Goal: Task Accomplishment & Management: Manage account settings

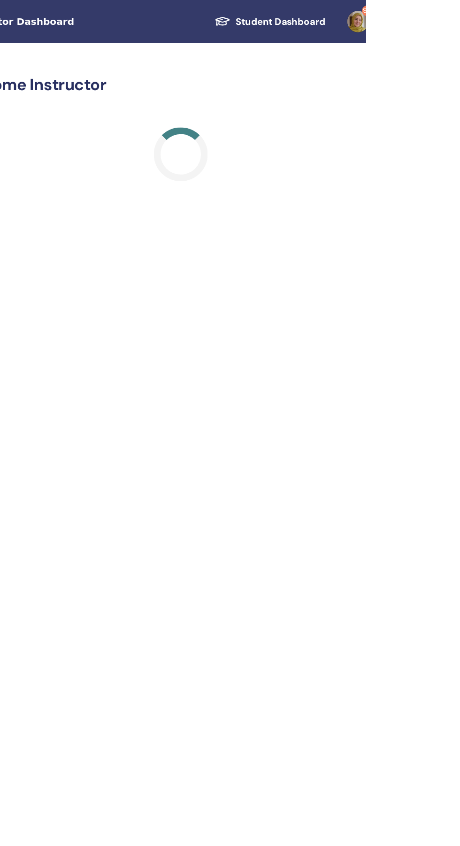
click at [459, 13] on link "9+" at bounding box center [458, 15] width 38 height 30
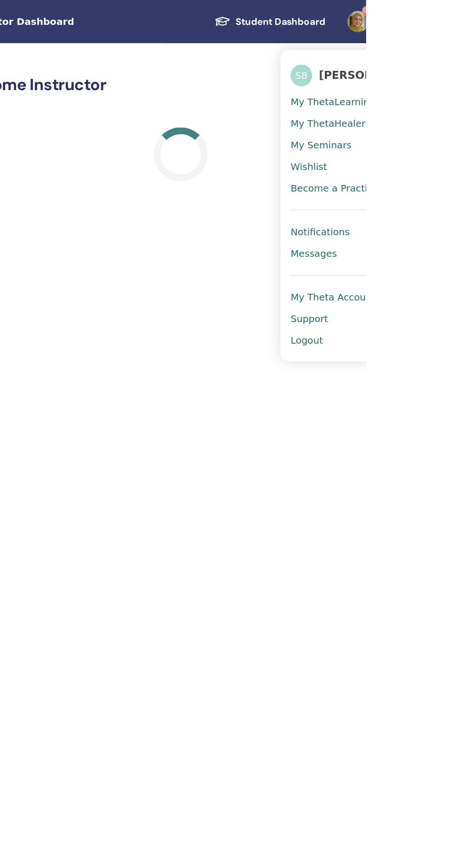
click at [459, 156] on link "Notifications 9+" at bounding box center [452, 161] width 91 height 15
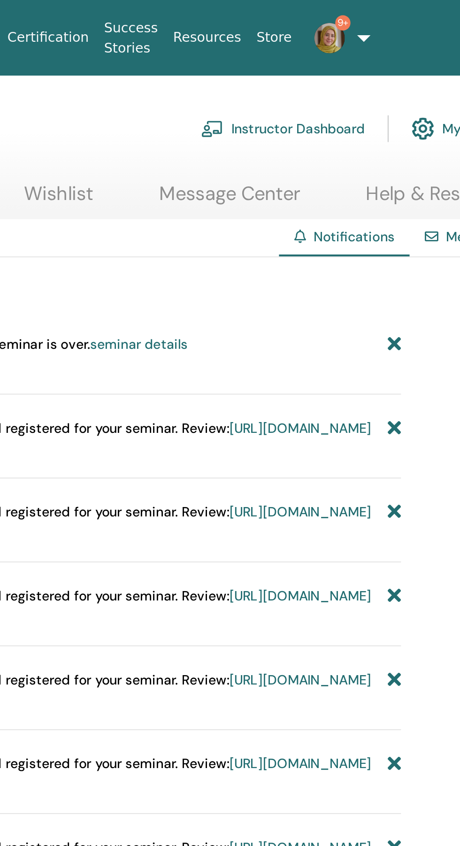
click at [385, 15] on img at bounding box center [387, 18] width 15 height 15
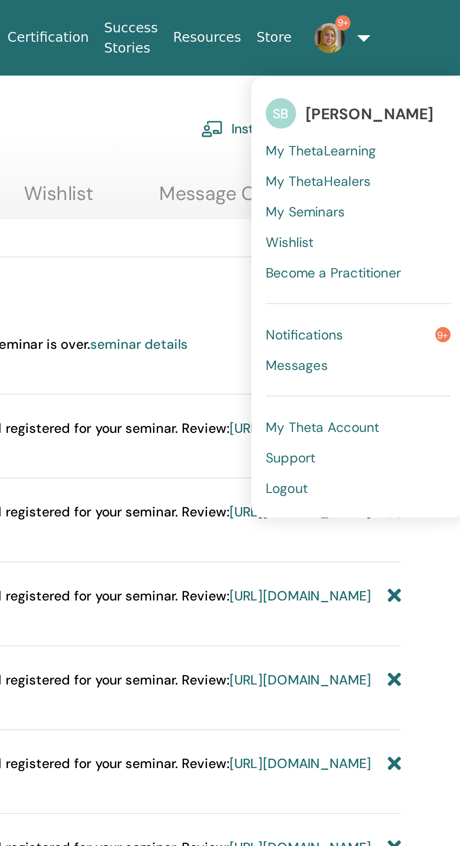
click at [439, 159] on link "Notifications 9+" at bounding box center [401, 164] width 91 height 15
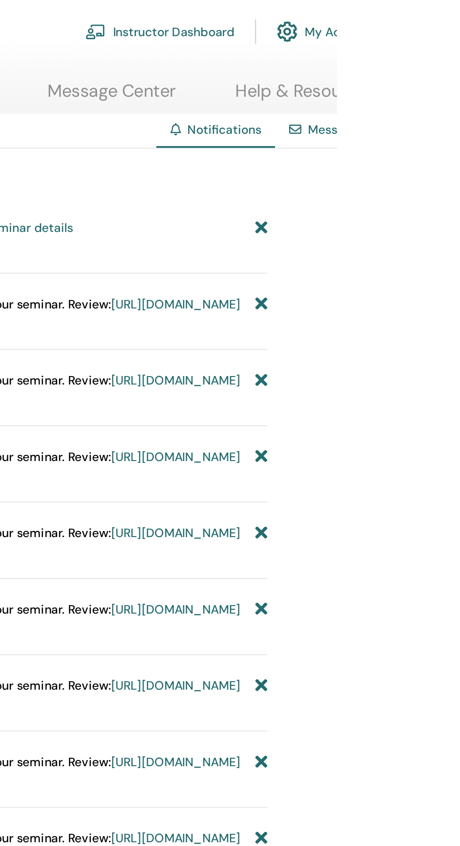
click at [459, 113] on link "Messages" at bounding box center [459, 116] width 31 height 8
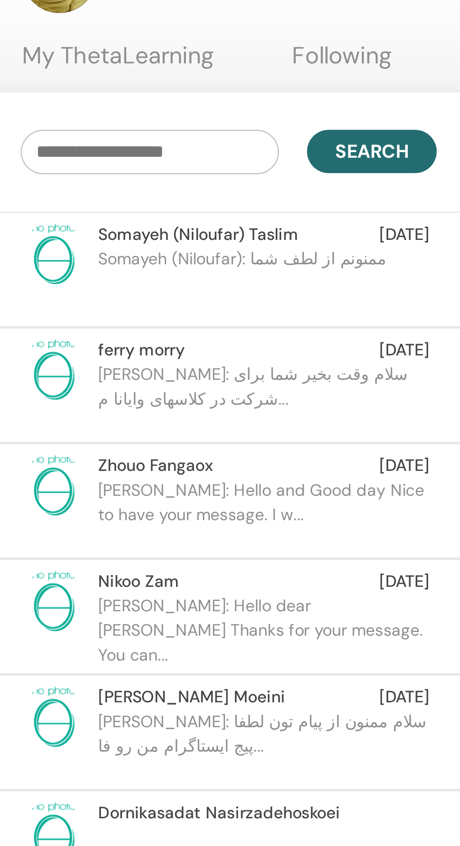
click at [200, 216] on span "[DATE]" at bounding box center [209, 214] width 20 height 10
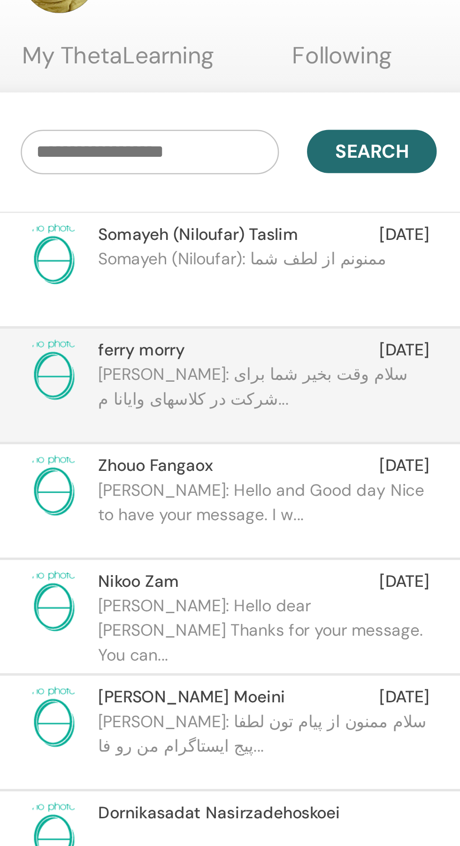
click at [168, 229] on p "[PERSON_NAME]: سلام وقت بخیر شما برای شرکت در کلاسهای‌ وایانا م..." at bounding box center [154, 233] width 136 height 28
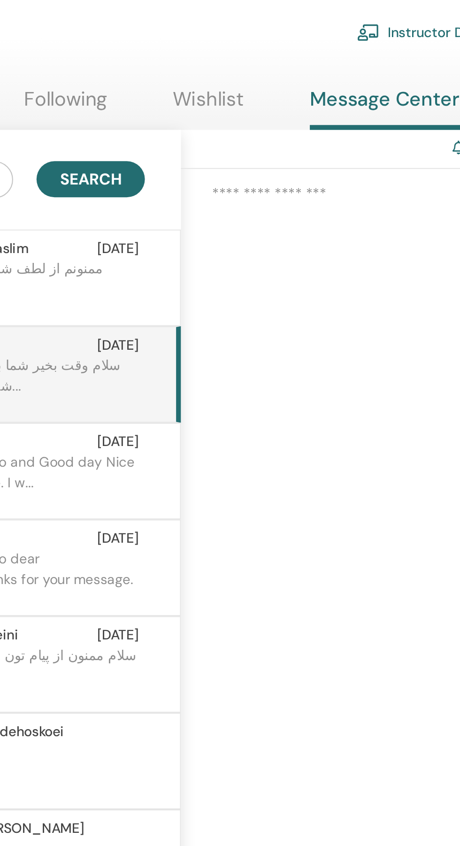
click at [206, 222] on p "[PERSON_NAME]: سلام وقت بخیر شما برای شرکت در کلاسهای‌ وایانا م..." at bounding box center [154, 233] width 136 height 28
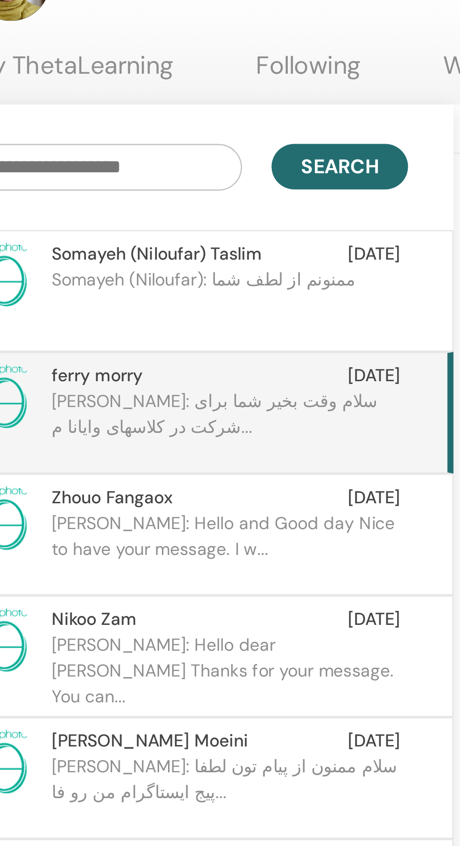
click at [186, 220] on p "[PERSON_NAME]: سلام وقت بخیر شما برای شرکت در کلاسهای‌ وایانا م..." at bounding box center [154, 233] width 136 height 28
click at [208, 221] on p "[PERSON_NAME]: سلام وقت بخیر شما برای شرکت در کلاسهای‌ وایانا م..." at bounding box center [154, 233] width 136 height 28
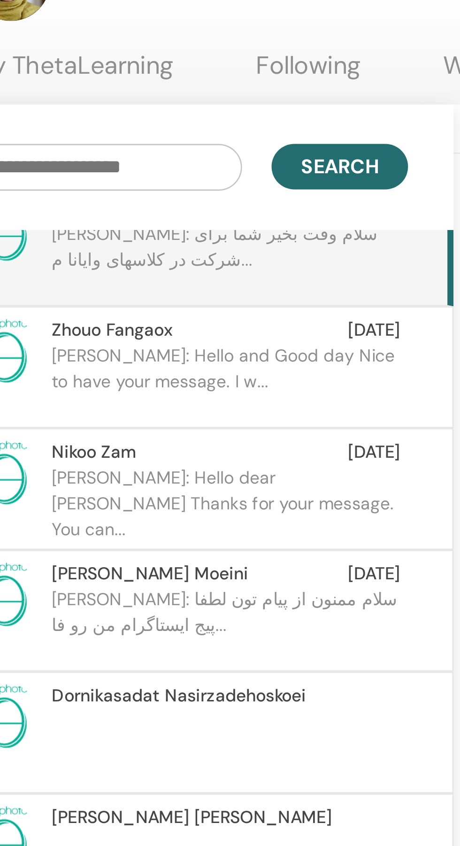
scroll to position [65, 0]
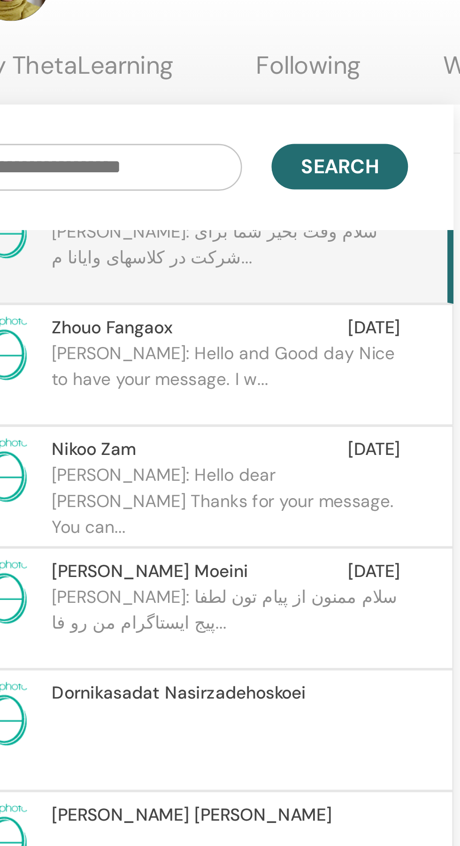
click at [207, 205] on p "Sharareh: Hello and Good day Nice to have your message. I w..." at bounding box center [154, 214] width 136 height 28
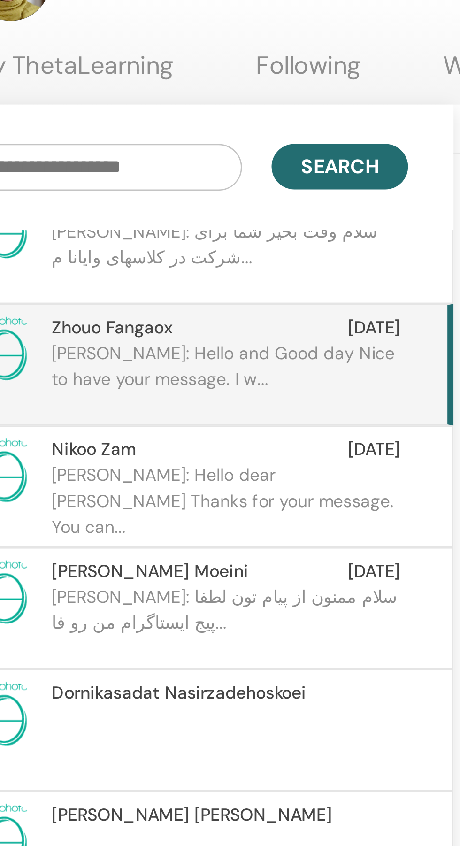
click at [217, 203] on p "Sharareh: Hello and Good day Nice to have your message. I w..." at bounding box center [154, 214] width 136 height 28
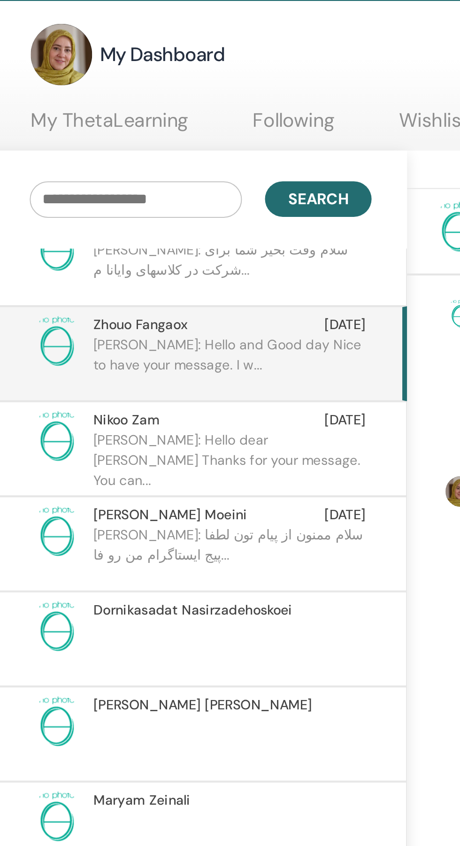
click at [177, 212] on p "Sharareh: Hello and Good day Nice to have your message. I w..." at bounding box center [154, 214] width 136 height 28
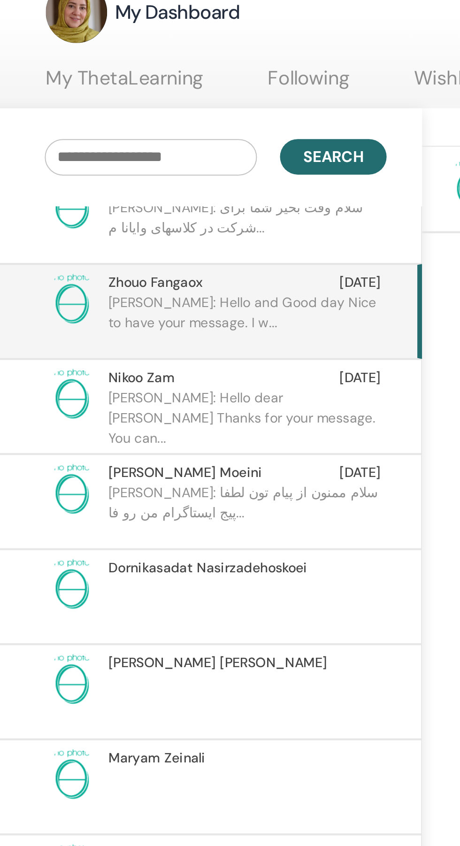
click at [179, 245] on div "Nikoo Zam Aug 09" at bounding box center [152, 242] width 133 height 10
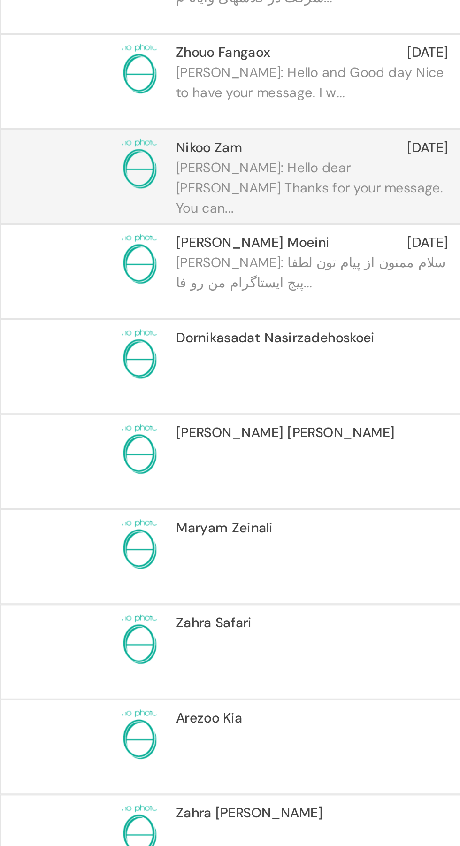
click at [175, 340] on p at bounding box center [154, 354] width 136 height 28
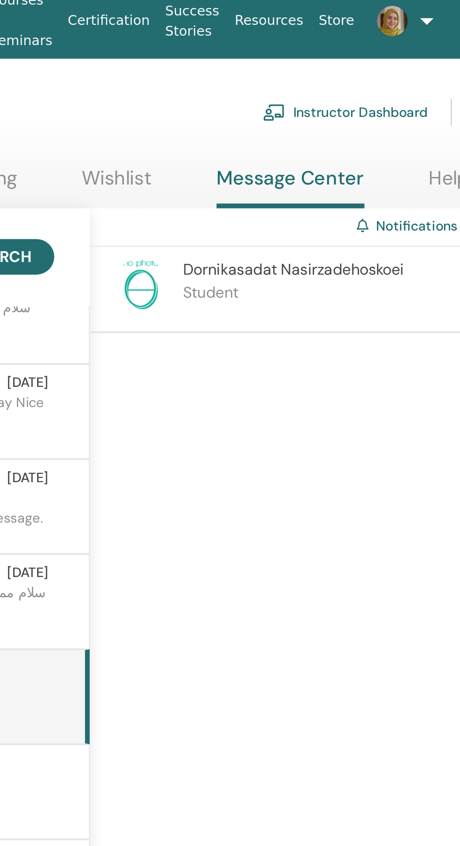
click at [381, 142] on span "Dornikasadat Nasirzadehoskoei" at bounding box center [339, 140] width 108 height 10
click at [344, 148] on p "Student" at bounding box center [339, 151] width 108 height 11
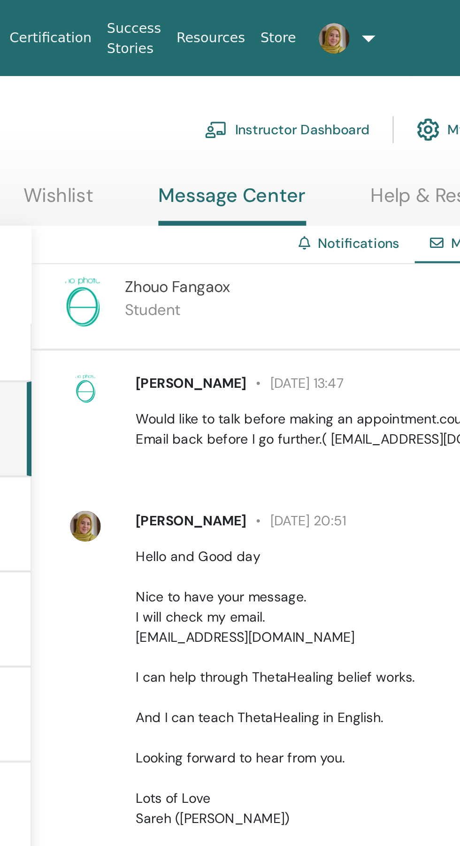
click at [383, 59] on link "Instructor Dashboard" at bounding box center [364, 63] width 81 height 21
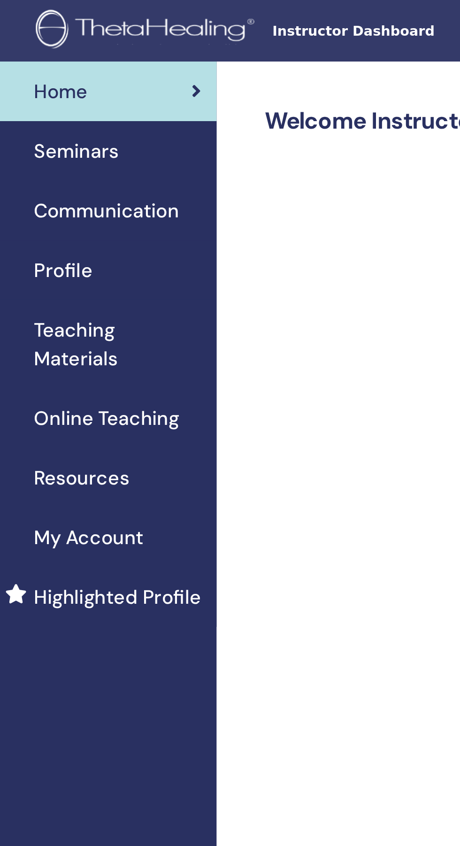
click at [84, 73] on span "Seminars" at bounding box center [81, 74] width 41 height 14
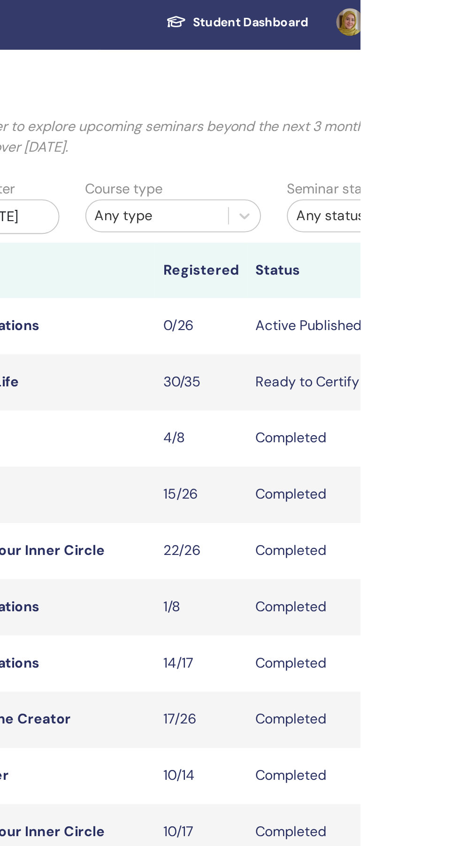
click at [441, 186] on td "Active Published" at bounding box center [435, 180] width 75 height 31
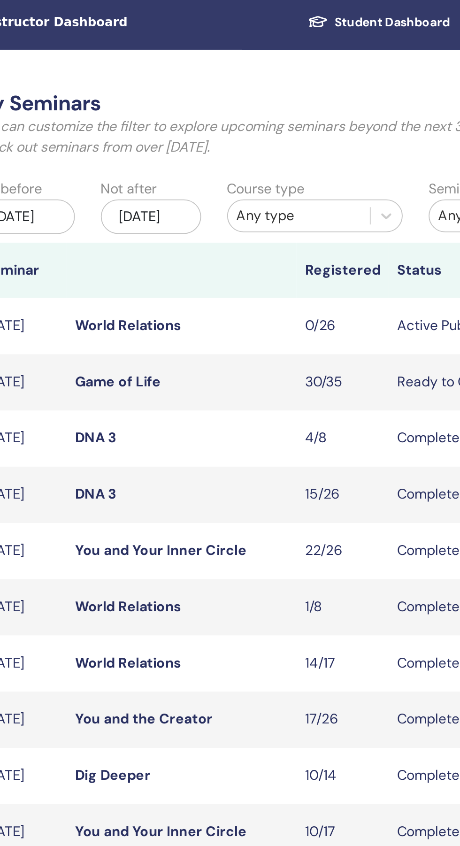
click at [263, 184] on link "World Relations" at bounding box center [257, 180] width 58 height 10
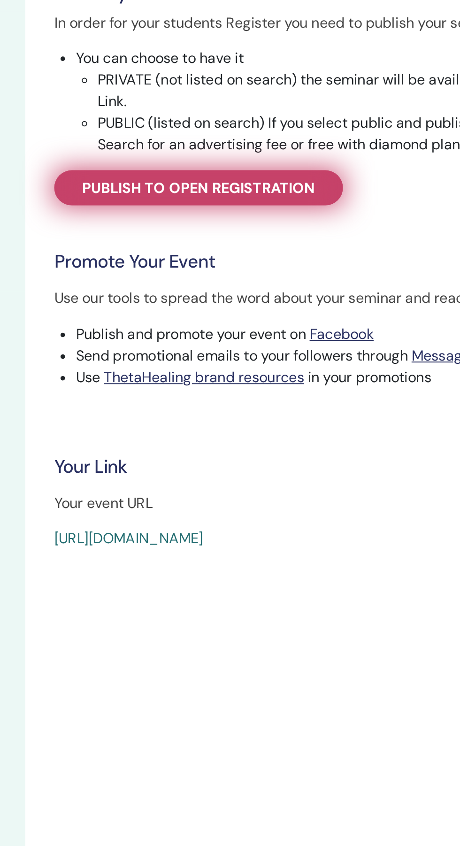
click at [313, 254] on link "Publish to open registration" at bounding box center [278, 260] width 150 height 18
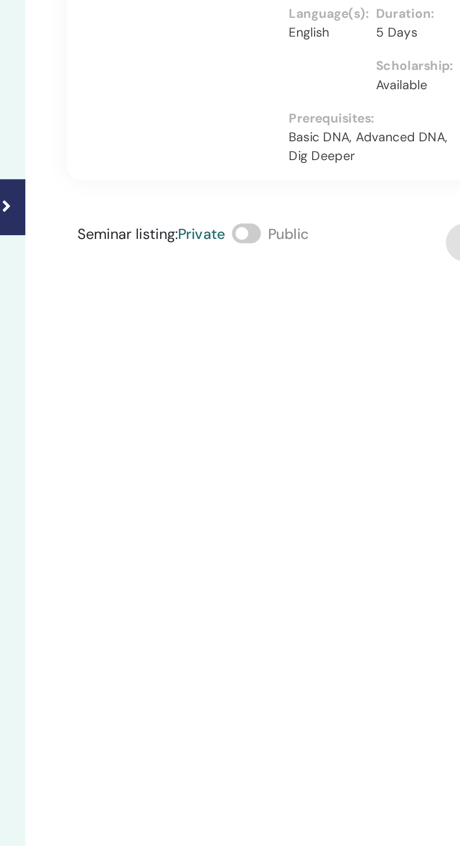
click at [309, 280] on span at bounding box center [302, 283] width 15 height 10
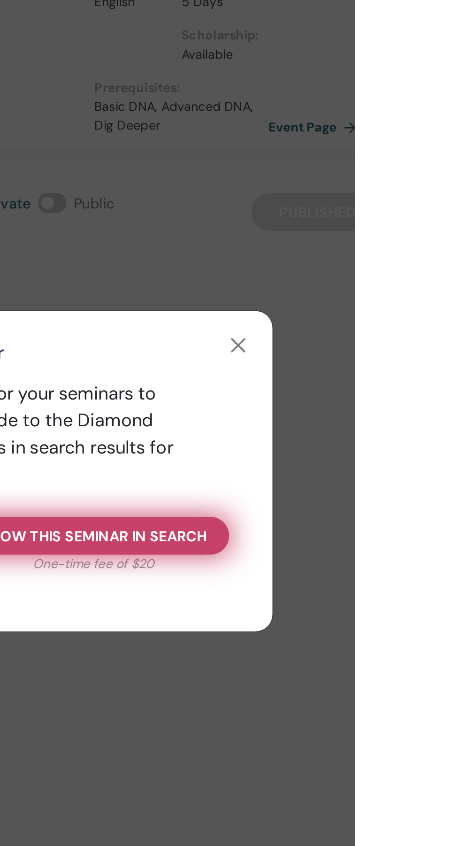
click at [383, 462] on span "Show this seminar in search" at bounding box center [324, 457] width 117 height 10
